Goal: Task Accomplishment & Management: Use online tool/utility

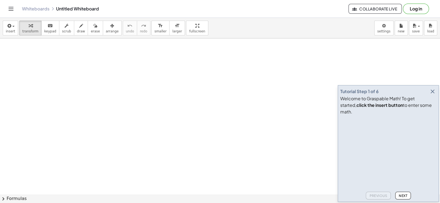
click at [417, 9] on button "Log in" at bounding box center [416, 9] width 26 height 10
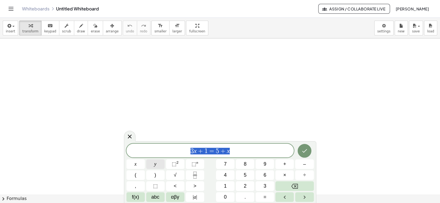
drag, startPoint x: 171, startPoint y: 166, endPoint x: 163, endPoint y: 165, distance: 7.2
click at [163, 165] on div "******** 3 x + 1 = 5 + x x y ⬚ 2 ⬚ n 7 8 9 + – ( ) √ 4 5 6 × ÷ , ⬚ < > 1 2 3 f(…" at bounding box center [219, 173] width 187 height 58
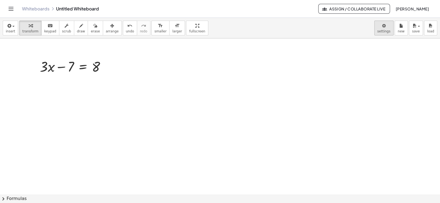
click at [388, 30] on body "Graspable Math Activities Get Started Activity Bank Assigned Work Classes White…" at bounding box center [220, 101] width 440 height 203
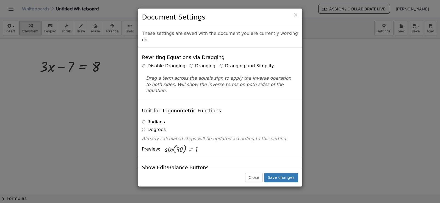
click at [229, 63] on label "Dragging and Simplify" at bounding box center [246, 66] width 54 height 6
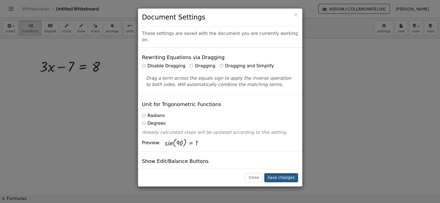
click at [279, 176] on button "Save changes" at bounding box center [281, 177] width 34 height 9
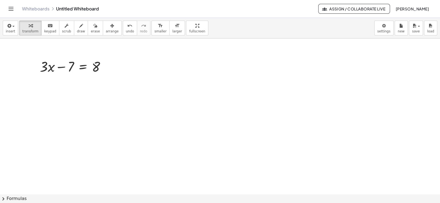
click at [9, 23] on icon "button" at bounding box center [8, 26] width 5 height 7
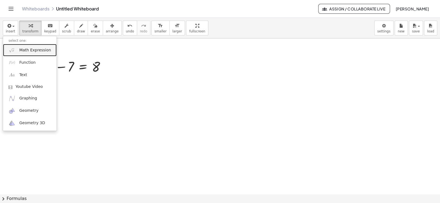
click at [23, 52] on span "Math Expression" at bounding box center [35, 50] width 32 height 5
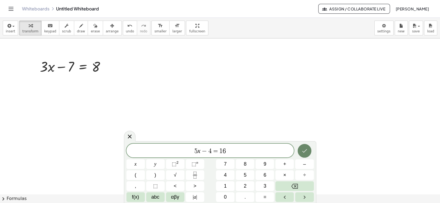
click at [300, 149] on button "Done" at bounding box center [304, 151] width 14 height 14
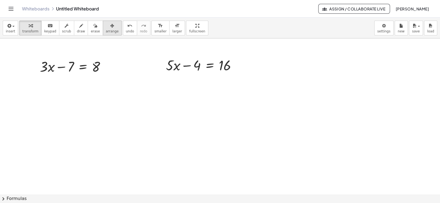
click at [106, 29] on span "arrange" at bounding box center [112, 31] width 13 height 4
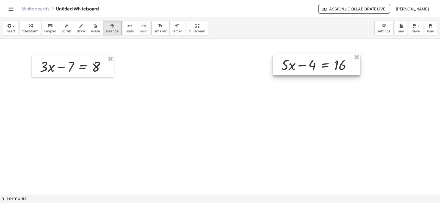
drag, startPoint x: 187, startPoint y: 64, endPoint x: 302, endPoint y: 63, distance: 115.1
click at [302, 63] on div at bounding box center [316, 64] width 87 height 21
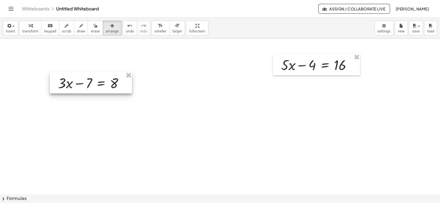
drag, startPoint x: 70, startPoint y: 67, endPoint x: 105, endPoint y: 81, distance: 38.0
click at [88, 83] on div at bounding box center [91, 82] width 82 height 21
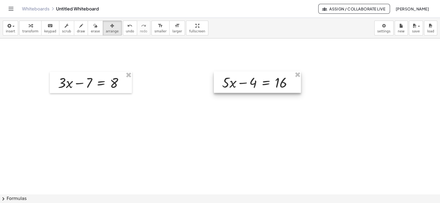
drag, startPoint x: 334, startPoint y: 70, endPoint x: 275, endPoint y: 88, distance: 61.6
click at [275, 88] on div at bounding box center [257, 81] width 87 height 21
click at [50, 26] on div "keyboard" at bounding box center [50, 25] width 12 height 7
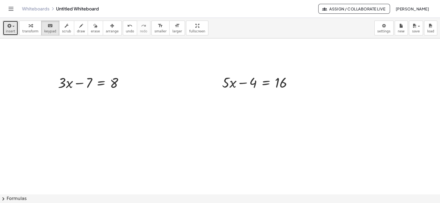
click at [15, 30] on button "insert" at bounding box center [10, 28] width 15 height 15
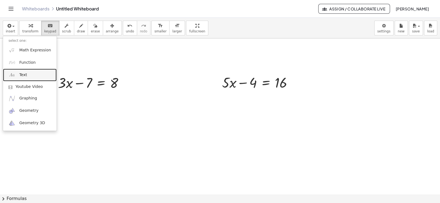
click at [29, 73] on link "Text" at bounding box center [30, 75] width 54 height 12
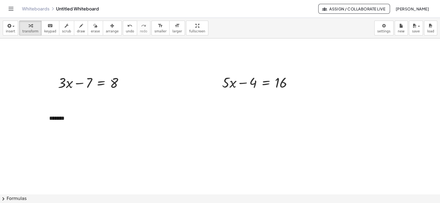
click at [106, 28] on div "button" at bounding box center [112, 25] width 13 height 7
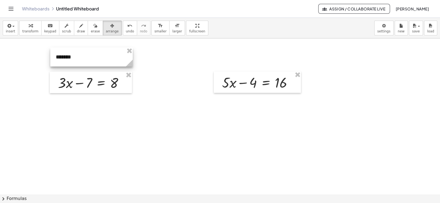
drag, startPoint x: 93, startPoint y: 119, endPoint x: 99, endPoint y: 57, distance: 61.6
click at [99, 57] on div at bounding box center [91, 57] width 82 height 19
click at [8, 27] on icon "button" at bounding box center [8, 26] width 5 height 7
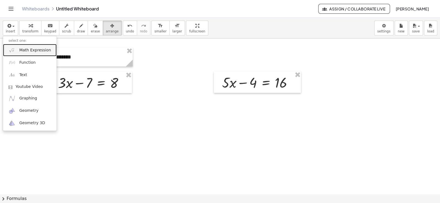
click at [32, 55] on link "Math Expression" at bounding box center [30, 50] width 54 height 12
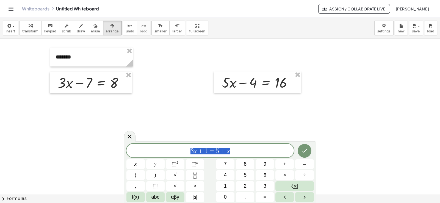
drag, startPoint x: 252, startPoint y: 151, endPoint x: 143, endPoint y: 153, distance: 108.5
click at [143, 153] on span "3 x + 1 = 5 + x" at bounding box center [210, 151] width 168 height 8
click at [299, 151] on button "Done" at bounding box center [304, 151] width 14 height 14
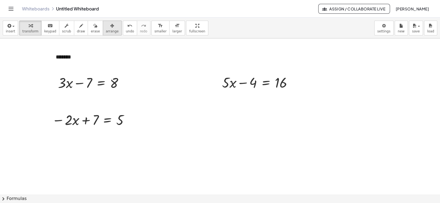
click at [106, 31] on span "arrange" at bounding box center [112, 31] width 13 height 4
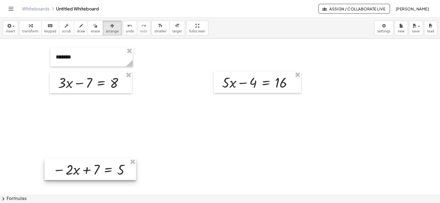
drag, startPoint x: 106, startPoint y: 119, endPoint x: 107, endPoint y: 169, distance: 49.7
click at [107, 169] on div at bounding box center [89, 168] width 91 height 21
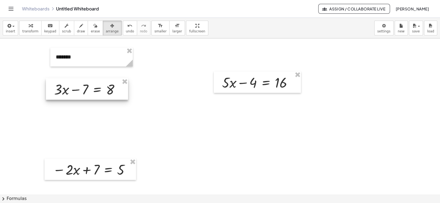
drag, startPoint x: 96, startPoint y: 83, endPoint x: 92, endPoint y: 90, distance: 8.0
click at [92, 90] on div at bounding box center [87, 88] width 82 height 21
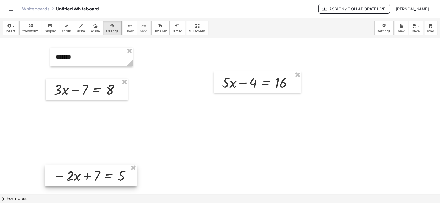
drag, startPoint x: 110, startPoint y: 174, endPoint x: 111, endPoint y: 180, distance: 5.8
click at [111, 180] on div at bounding box center [90, 175] width 91 height 21
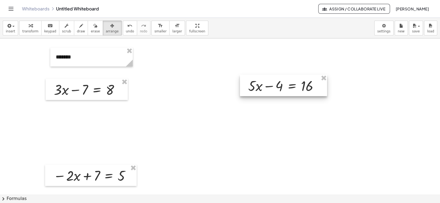
drag, startPoint x: 230, startPoint y: 85, endPoint x: 256, endPoint y: 88, distance: 26.3
click at [256, 88] on div at bounding box center [283, 85] width 87 height 21
click at [12, 28] on div "button" at bounding box center [10, 25] width 9 height 7
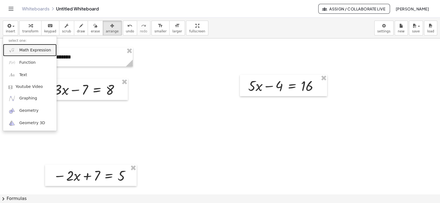
click at [23, 55] on link "Math Expression" at bounding box center [30, 50] width 54 height 12
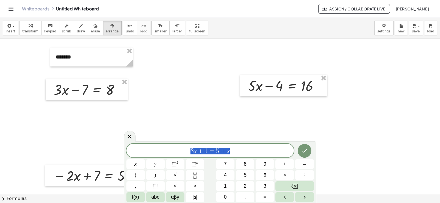
drag, startPoint x: 238, startPoint y: 149, endPoint x: 189, endPoint y: 157, distance: 49.5
click at [189, 157] on div "******** 3 x + 1 = 5 + x" at bounding box center [210, 151] width 168 height 14
click at [307, 155] on button "Done" at bounding box center [304, 151] width 14 height 14
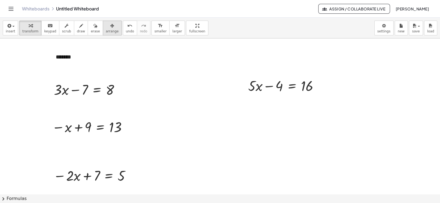
click at [106, 30] on span "arrange" at bounding box center [112, 31] width 13 height 4
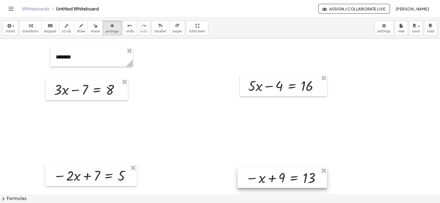
drag, startPoint x: 87, startPoint y: 126, endPoint x: 280, endPoint y: 177, distance: 200.2
click at [280, 177] on div at bounding box center [282, 177] width 90 height 21
click at [33, 24] on div "button" at bounding box center [30, 25] width 16 height 7
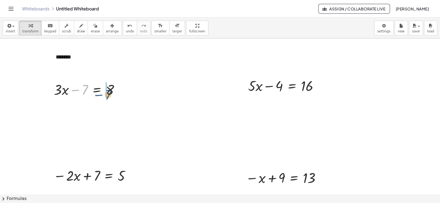
drag, startPoint x: 84, startPoint y: 89, endPoint x: 108, endPoint y: 94, distance: 24.4
click at [108, 94] on div at bounding box center [88, 89] width 75 height 19
drag, startPoint x: 81, startPoint y: 89, endPoint x: 123, endPoint y: 92, distance: 41.8
click at [123, 92] on div at bounding box center [88, 89] width 75 height 19
drag, startPoint x: 85, startPoint y: 93, endPoint x: 132, endPoint y: 105, distance: 47.9
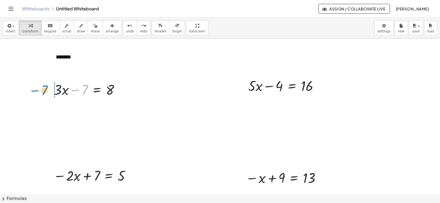
drag, startPoint x: 83, startPoint y: 90, endPoint x: 43, endPoint y: 91, distance: 40.7
click at [88, 9] on div "Whiteboards Untitled Whiteboard" at bounding box center [170, 8] width 296 height 5
click at [82, 10] on div "Whiteboards Untitled Whiteboard" at bounding box center [170, 8] width 296 height 5
click at [82, 9] on div "Whiteboards Untitled Whiteboard" at bounding box center [170, 8] width 296 height 5
click at [382, 30] on body "Graspable Math Activities Get Started Activity Bank Assigned Work Classes White…" at bounding box center [220, 101] width 440 height 203
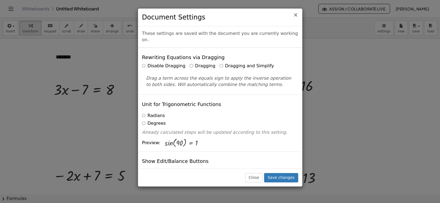
click at [294, 15] on span "×" at bounding box center [295, 15] width 5 height 7
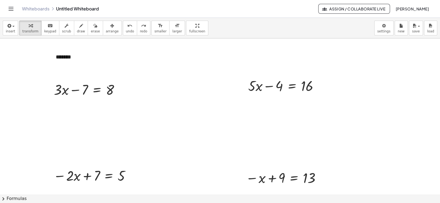
click at [91, 11] on div "Whiteboards Untitled Whiteboard" at bounding box center [170, 8] width 296 height 5
click at [416, 30] on span "save" at bounding box center [416, 31] width 8 height 4
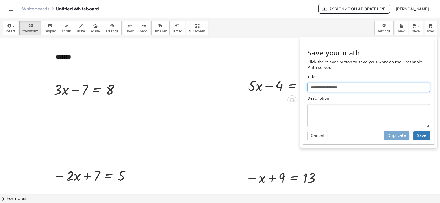
drag, startPoint x: 358, startPoint y: 80, endPoint x: 253, endPoint y: 90, distance: 105.7
click at [253, 90] on div "**********" at bounding box center [220, 110] width 440 height 185
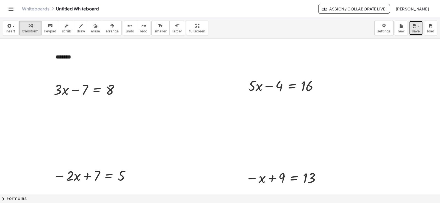
click at [417, 28] on span "button" at bounding box center [416, 26] width 1 height 4
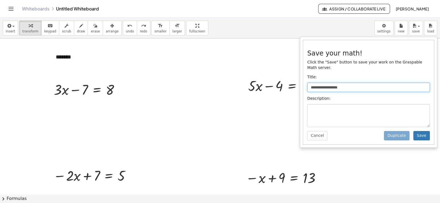
click at [388, 83] on input "**********" at bounding box center [368, 87] width 122 height 9
type input "**********"
click at [426, 132] on button "Save" at bounding box center [421, 135] width 16 height 9
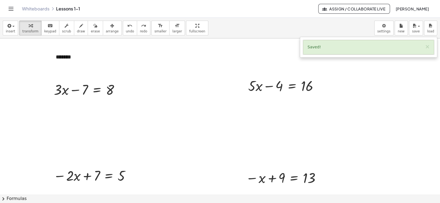
scroll to position [119, 0]
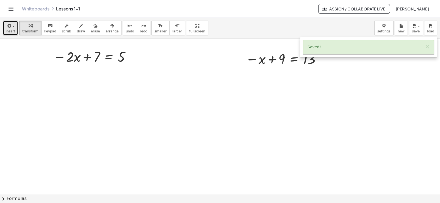
click at [6, 29] on span "insert" at bounding box center [10, 31] width 9 height 4
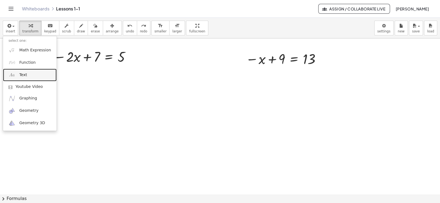
click at [30, 72] on link "Text" at bounding box center [30, 75] width 54 height 12
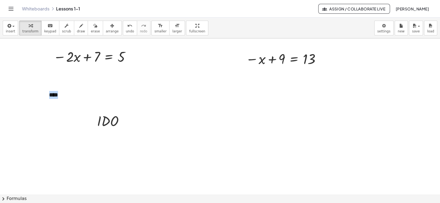
click at [126, 80] on div at bounding box center [220, 76] width 440 height 312
click at [120, 89] on button "+" at bounding box center [119, 84] width 10 height 9
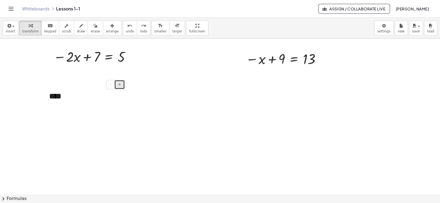
click at [120, 89] on button "+" at bounding box center [119, 84] width 10 height 9
click at [14, 30] on button "insert" at bounding box center [10, 28] width 15 height 15
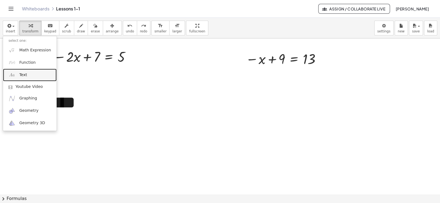
click at [30, 73] on link "Text" at bounding box center [30, 75] width 54 height 12
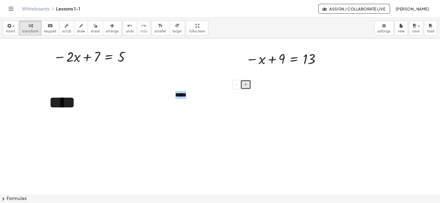
click at [246, 83] on span "+" at bounding box center [245, 84] width 3 height 4
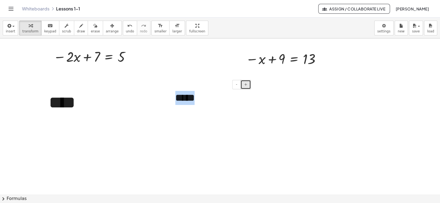
click at [246, 83] on span "+" at bounding box center [245, 84] width 3 height 4
click at [235, 86] on button "-" at bounding box center [236, 84] width 9 height 9
click at [110, 24] on icon "button" at bounding box center [112, 26] width 4 height 7
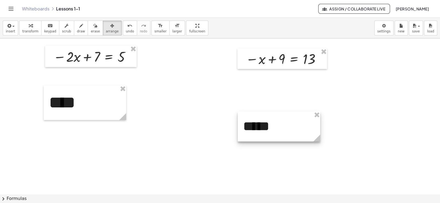
drag, startPoint x: 201, startPoint y: 95, endPoint x: 269, endPoint y: 121, distance: 72.7
click at [269, 121] on div at bounding box center [279, 127] width 82 height 30
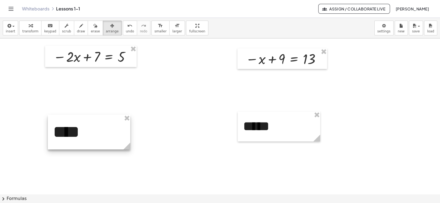
drag, startPoint x: 77, startPoint y: 100, endPoint x: 158, endPoint y: 127, distance: 85.6
click at [80, 124] on div at bounding box center [89, 132] width 82 height 35
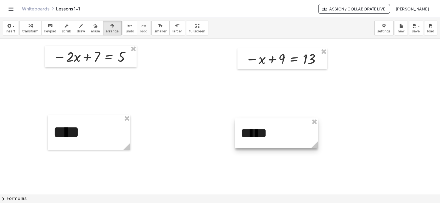
drag, startPoint x: 295, startPoint y: 129, endPoint x: 292, endPoint y: 136, distance: 7.1
click at [292, 136] on div at bounding box center [276, 133] width 82 height 30
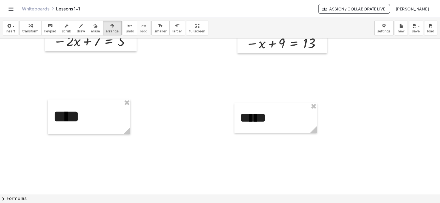
scroll to position [156, 0]
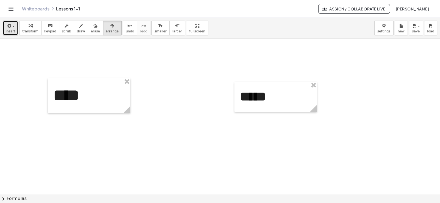
click at [15, 30] on button "insert" at bounding box center [10, 28] width 15 height 15
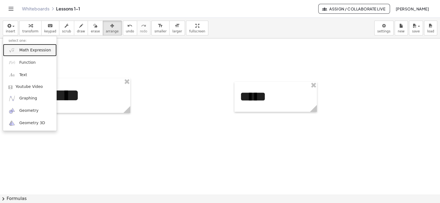
click at [16, 45] on link "Math Expression" at bounding box center [30, 50] width 54 height 12
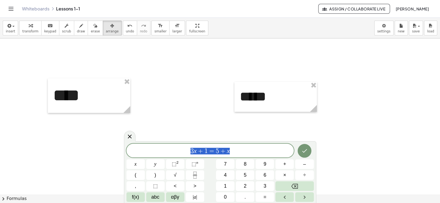
drag, startPoint x: 240, startPoint y: 154, endPoint x: 166, endPoint y: 157, distance: 73.9
click at [166, 157] on div "******** 3 x + 1 = 5 + x" at bounding box center [210, 151] width 168 height 14
click at [304, 151] on icon "Done" at bounding box center [304, 150] width 7 height 7
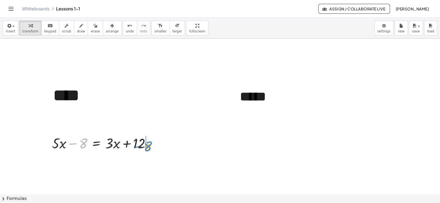
drag, startPoint x: 79, startPoint y: 143, endPoint x: 143, endPoint y: 146, distance: 64.6
click at [143, 146] on div at bounding box center [103, 142] width 108 height 19
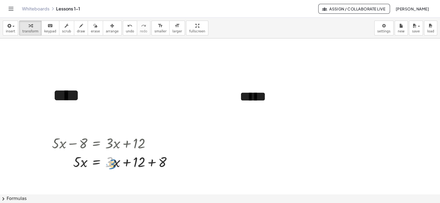
drag, startPoint x: 112, startPoint y: 163, endPoint x: 116, endPoint y: 164, distance: 3.7
click at [116, 164] on div at bounding box center [114, 161] width 130 height 19
drag, startPoint x: 116, startPoint y: 165, endPoint x: 95, endPoint y: 175, distance: 22.7
click at [95, 175] on div "+ · 3 · x − 7 = 8 + · 5 · x − 4 = 16 - + ******* − · 2 · x + 7 = 5 − x + 9 = 13…" at bounding box center [220, 117] width 440 height 468
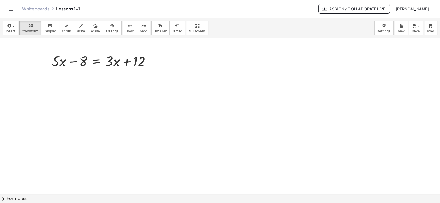
scroll to position [119, 0]
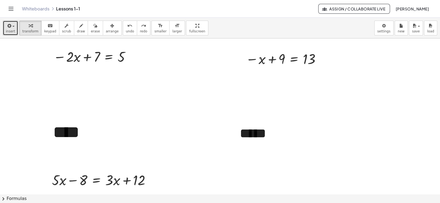
click at [7, 26] on icon "button" at bounding box center [8, 26] width 5 height 7
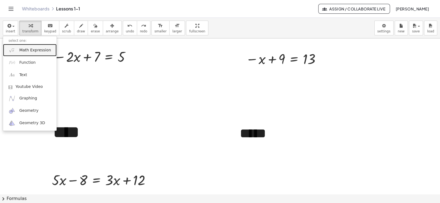
click at [36, 52] on span "Math Expression" at bounding box center [35, 50] width 32 height 5
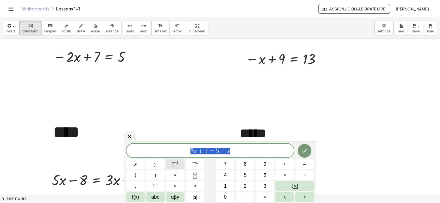
drag, startPoint x: 241, startPoint y: 151, endPoint x: 179, endPoint y: 161, distance: 62.6
click at [179, 161] on div "******** 3 x + 1 = 5 + x x y ⬚ 2 ⬚ n 7 8 9 + – ( ) √ 4 5 6 × ÷ , ⬚ < > 1 2 3 f(…" at bounding box center [219, 173] width 187 height 58
click at [306, 152] on icon "Done" at bounding box center [304, 150] width 7 height 7
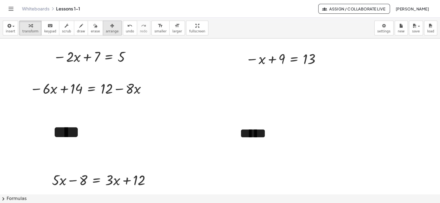
click at [106, 30] on span "arrange" at bounding box center [112, 31] width 13 height 4
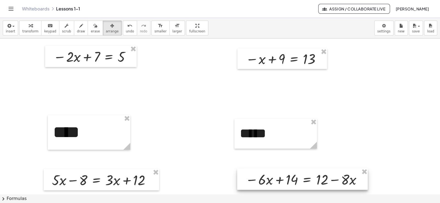
drag, startPoint x: 101, startPoint y: 88, endPoint x: 317, endPoint y: 179, distance: 233.7
click at [317, 179] on div at bounding box center [302, 178] width 130 height 21
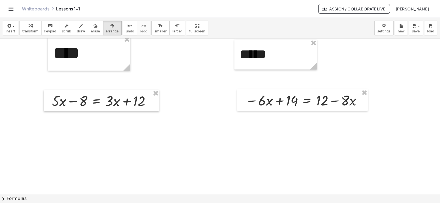
scroll to position [193, 0]
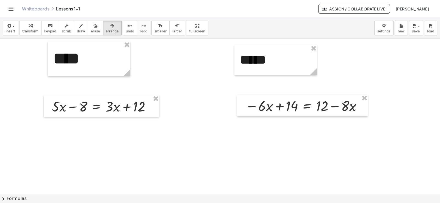
click at [177, 112] on div at bounding box center [220, 80] width 440 height 468
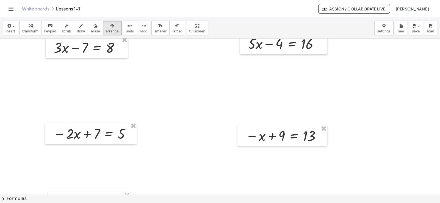
scroll to position [0, 0]
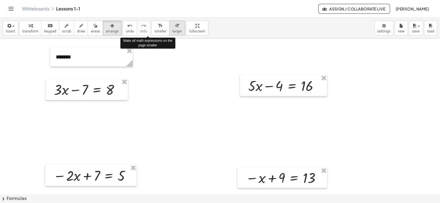
click at [172, 23] on div "format_size" at bounding box center [177, 25] width 10 height 7
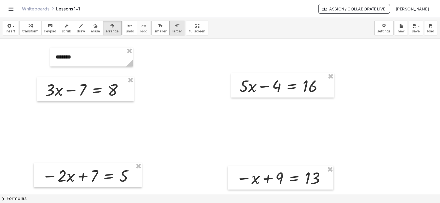
click at [172, 23] on div "format_size" at bounding box center [177, 25] width 10 height 7
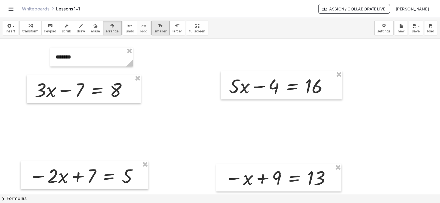
click at [158, 27] on icon "format_size" at bounding box center [160, 26] width 5 height 7
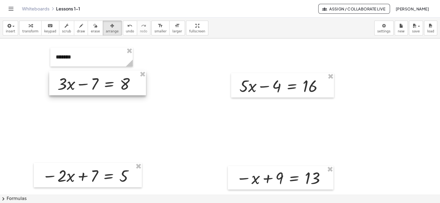
drag, startPoint x: 76, startPoint y: 95, endPoint x: 86, endPoint y: 90, distance: 11.3
click at [86, 90] on div at bounding box center [97, 83] width 97 height 25
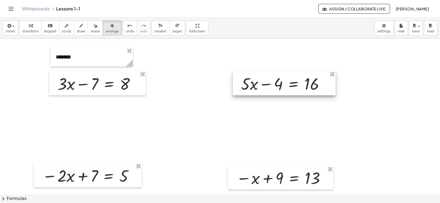
click at [249, 90] on div at bounding box center [284, 83] width 103 height 25
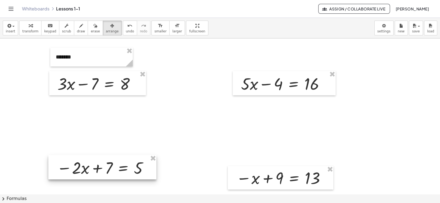
drag, startPoint x: 89, startPoint y: 175, endPoint x: 104, endPoint y: 167, distance: 16.6
click at [104, 167] on div at bounding box center [102, 167] width 108 height 25
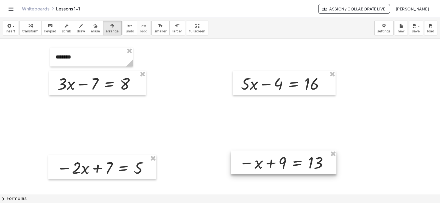
drag, startPoint x: 258, startPoint y: 175, endPoint x: 261, endPoint y: 160, distance: 15.7
click at [261, 160] on div at bounding box center [283, 163] width 105 height 24
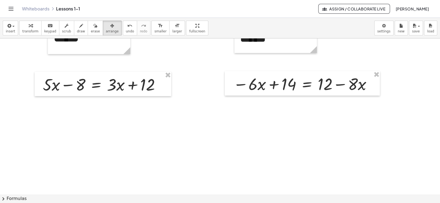
scroll to position [218, 0]
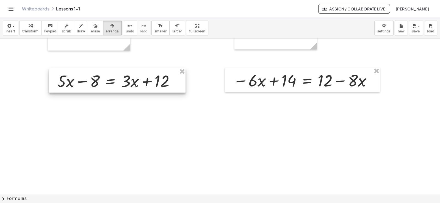
drag, startPoint x: 82, startPoint y: 82, endPoint x: 96, endPoint y: 82, distance: 14.3
click at [96, 82] on div at bounding box center [117, 80] width 137 height 25
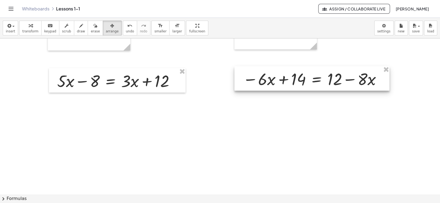
drag, startPoint x: 279, startPoint y: 90, endPoint x: 288, endPoint y: 89, distance: 9.7
click at [288, 89] on div at bounding box center [311, 78] width 155 height 25
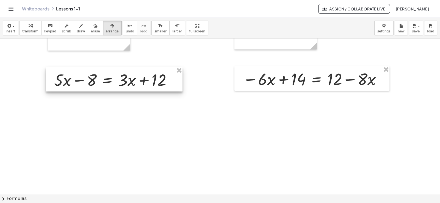
drag, startPoint x: 116, startPoint y: 83, endPoint x: 113, endPoint y: 82, distance: 3.2
click at [113, 82] on div at bounding box center [114, 79] width 137 height 25
click at [116, 110] on div at bounding box center [220, 54] width 440 height 468
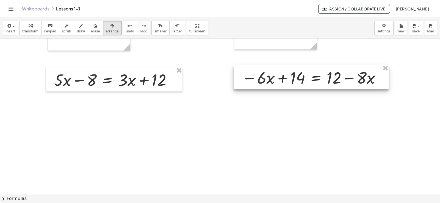
click at [279, 82] on div at bounding box center [310, 77] width 155 height 25
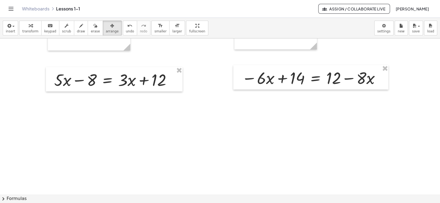
click at [261, 123] on div at bounding box center [220, 54] width 440 height 468
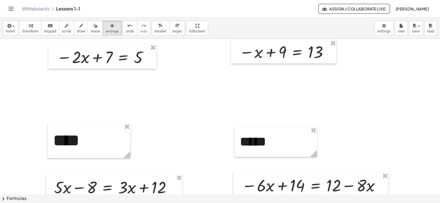
scroll to position [230, 0]
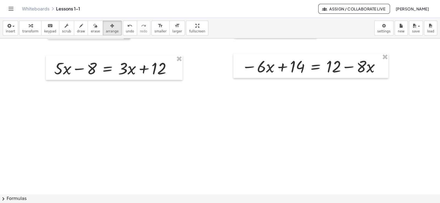
click at [0, 24] on div "insert select one: Math Expression Function Text Youtube Video Graphing Geometr…" at bounding box center [220, 28] width 440 height 21
click at [9, 27] on icon "button" at bounding box center [8, 26] width 5 height 7
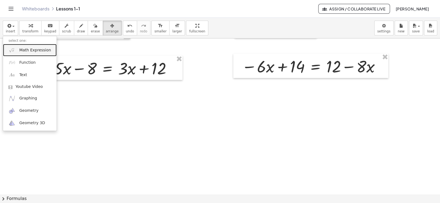
click at [27, 52] on span "Math Expression" at bounding box center [35, 50] width 32 height 5
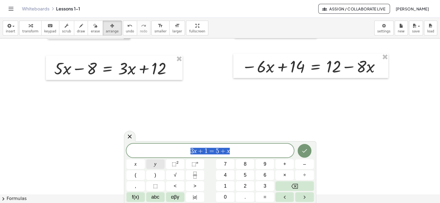
drag, startPoint x: 232, startPoint y: 149, endPoint x: 162, endPoint y: 163, distance: 71.9
click at [162, 163] on div "******** 3 x + 1 = 5 + x x y ⬚ 2 ⬚ n 7 8 9 + – ( ) √ 4 5 6 × ÷ , ⬚ < > 1 2 3 f(…" at bounding box center [219, 173] width 187 height 58
click at [305, 150] on icon "Done" at bounding box center [304, 151] width 5 height 4
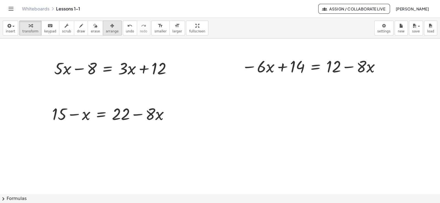
click at [110, 23] on icon "button" at bounding box center [112, 26] width 4 height 7
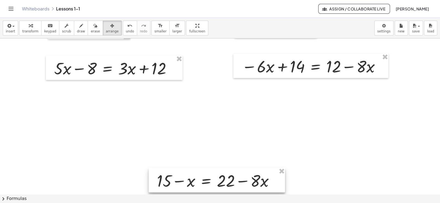
drag, startPoint x: 113, startPoint y: 123, endPoint x: 218, endPoint y: 190, distance: 124.3
click at [218, 190] on div at bounding box center [217, 180] width 136 height 25
click at [219, 139] on div at bounding box center [220, 43] width 440 height 468
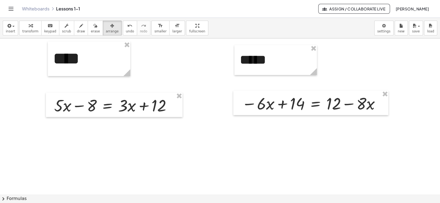
scroll to position [0, 0]
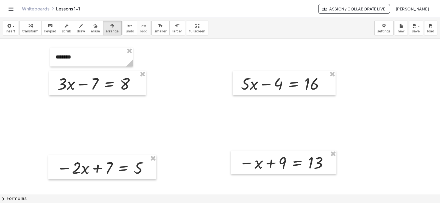
click at [361, 9] on span "Assign / Collaborate Live" at bounding box center [354, 8] width 62 height 5
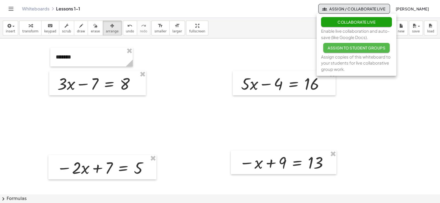
click at [360, 48] on span "Assign to Student Groups" at bounding box center [356, 47] width 58 height 5
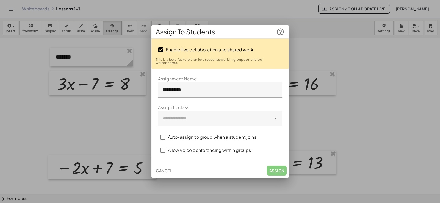
click at [199, 112] on div at bounding box center [214, 118] width 113 height 15
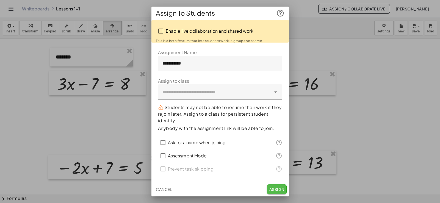
click at [270, 187] on span "Assign" at bounding box center [276, 189] width 15 height 5
click at [169, 189] on span "Cancel" at bounding box center [164, 189] width 16 height 5
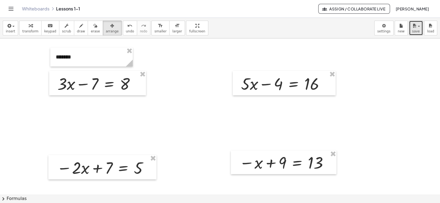
click at [418, 30] on span "save" at bounding box center [416, 31] width 8 height 4
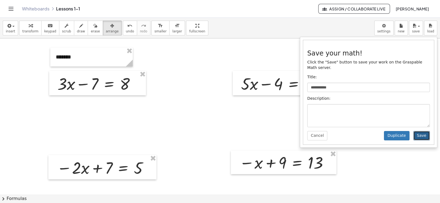
click at [422, 132] on button "Save" at bounding box center [421, 135] width 16 height 9
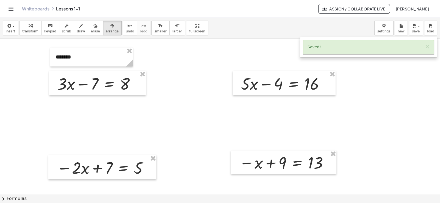
click at [353, 10] on span "Assign / Collaborate Live" at bounding box center [354, 8] width 62 height 5
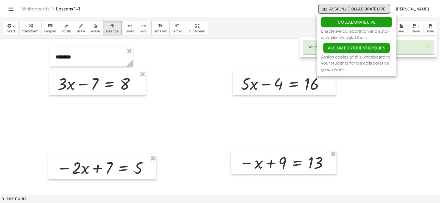
click at [345, 50] on span "Assign to Student Groups" at bounding box center [356, 47] width 58 height 5
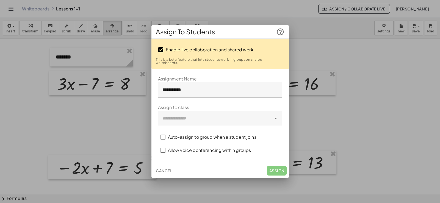
click at [186, 116] on div at bounding box center [214, 118] width 113 height 15
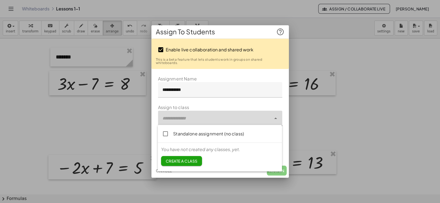
click at [173, 134] on div "Standalone assignment (no class)" at bounding box center [225, 133] width 104 height 7
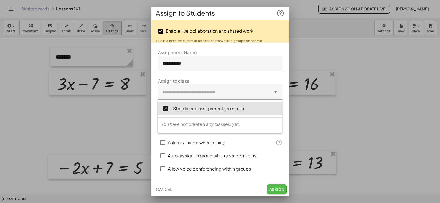
click at [283, 191] on span "Assign" at bounding box center [276, 189] width 15 height 5
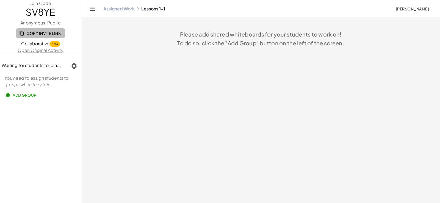
click at [52, 34] on span "Copy Invite Link" at bounding box center [40, 33] width 40 height 5
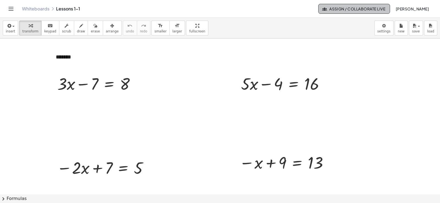
click at [339, 5] on button "Assign / Collaborate Live" at bounding box center [354, 9] width 72 height 10
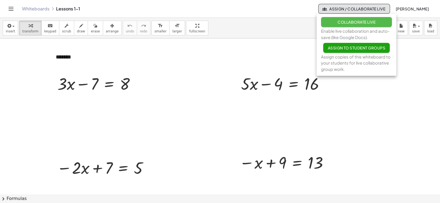
click at [345, 25] on button "Collaborate Live" at bounding box center [356, 22] width 71 height 10
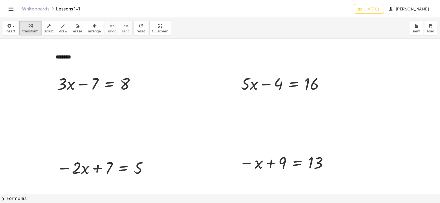
click at [374, 7] on span "Live (0)" at bounding box center [368, 8] width 21 height 5
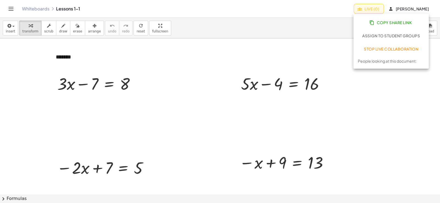
click at [385, 21] on span "Copy Share Link" at bounding box center [390, 22] width 41 height 5
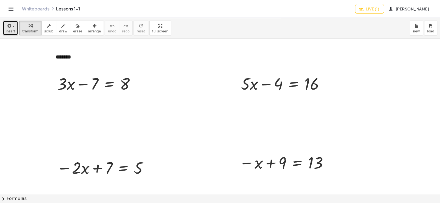
click at [7, 27] on icon "button" at bounding box center [8, 26] width 5 height 7
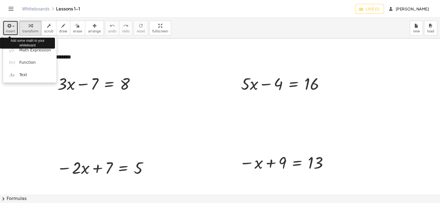
click at [7, 27] on icon "button" at bounding box center [8, 26] width 5 height 7
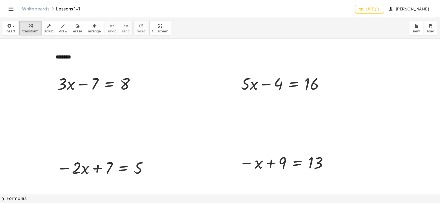
click at [364, 8] on span "Live (1)" at bounding box center [370, 8] width 20 height 5
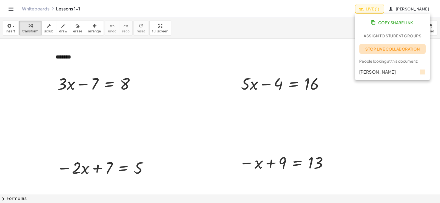
click at [390, 48] on span "Stop Live Collaboration" at bounding box center [392, 48] width 55 height 5
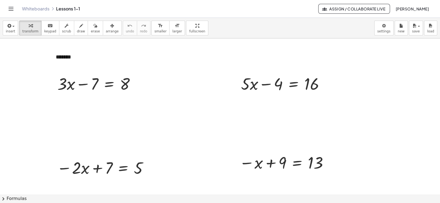
click at [364, 10] on span "Assign / Collaborate Live" at bounding box center [354, 8] width 62 height 5
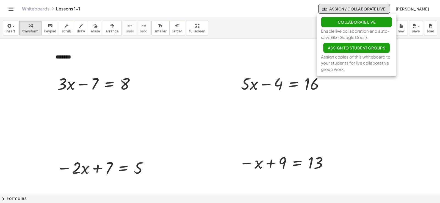
click at [278, 17] on div "Whiteboards Lessons 1-1 Assign / Collaborate Live Marcos Juarez" at bounding box center [220, 9] width 427 height 18
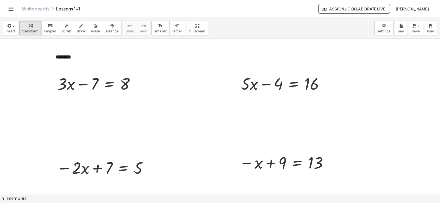
click at [8, 12] on icon "Toggle navigation" at bounding box center [11, 8] width 7 height 7
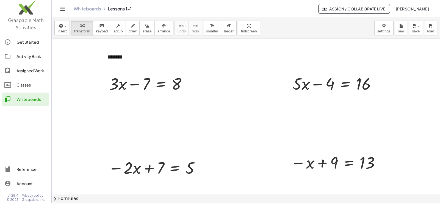
click at [26, 15] on img at bounding box center [25, 8] width 51 height 23
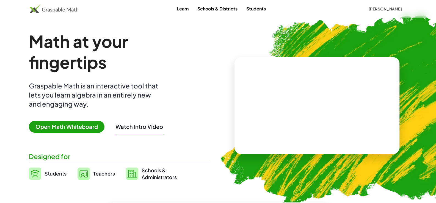
click at [76, 124] on span "Open Math Whiteboard" at bounding box center [67, 127] width 76 height 12
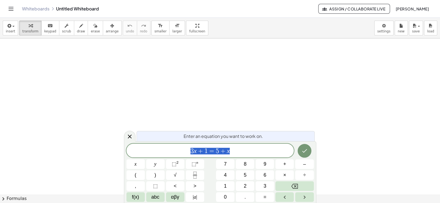
click at [42, 9] on link "Whiteboards" at bounding box center [35, 8] width 27 height 5
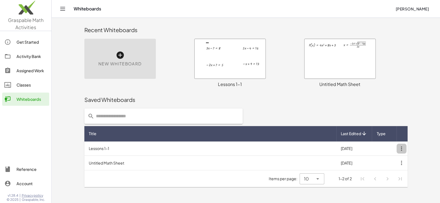
click at [404, 148] on icon "button" at bounding box center [401, 149] width 10 height 10
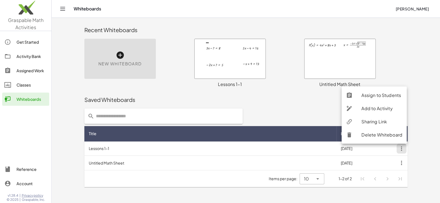
click at [380, 121] on div "Sharing Link" at bounding box center [381, 121] width 41 height 7
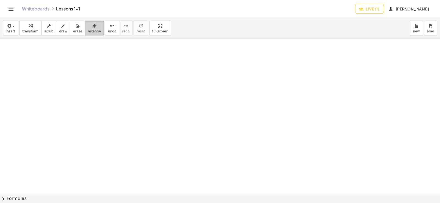
click at [94, 25] on button "arrange" at bounding box center [94, 28] width 19 height 15
